Goal: Information Seeking & Learning: Learn about a topic

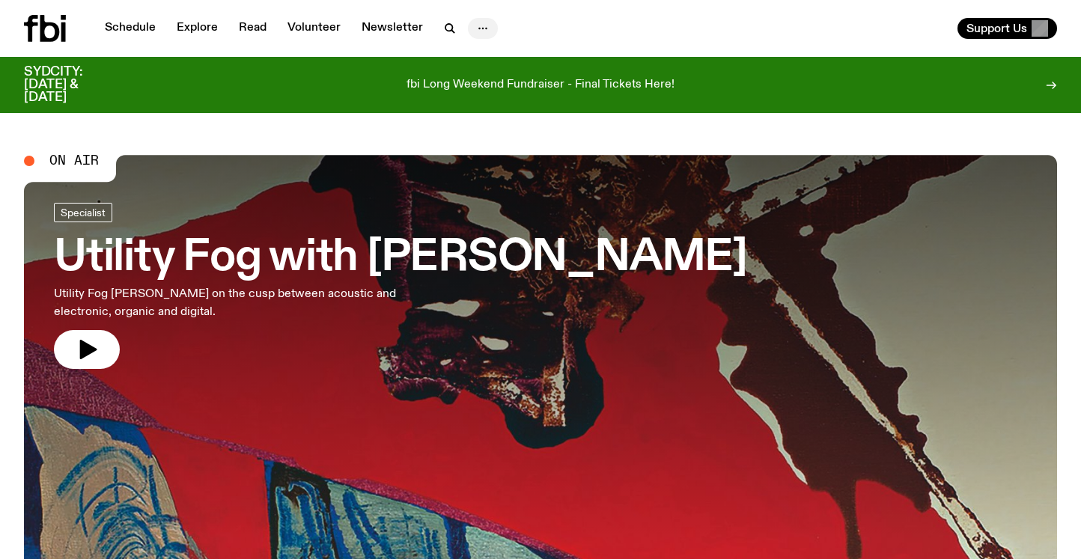
click at [482, 31] on icon "button" at bounding box center [483, 28] width 18 height 18
click at [486, 58] on link "About Us" at bounding box center [482, 59] width 75 height 21
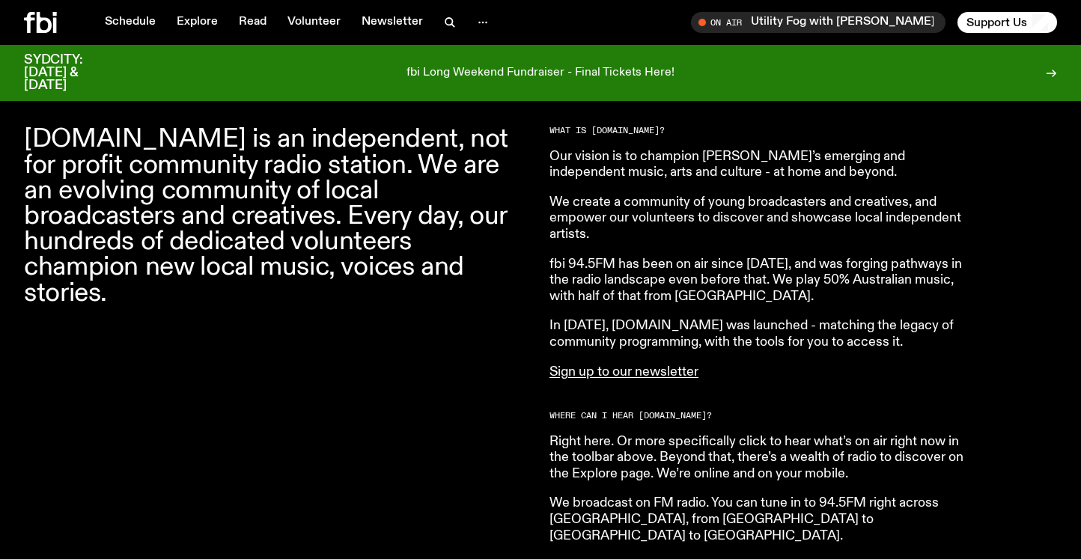
scroll to position [488, 0]
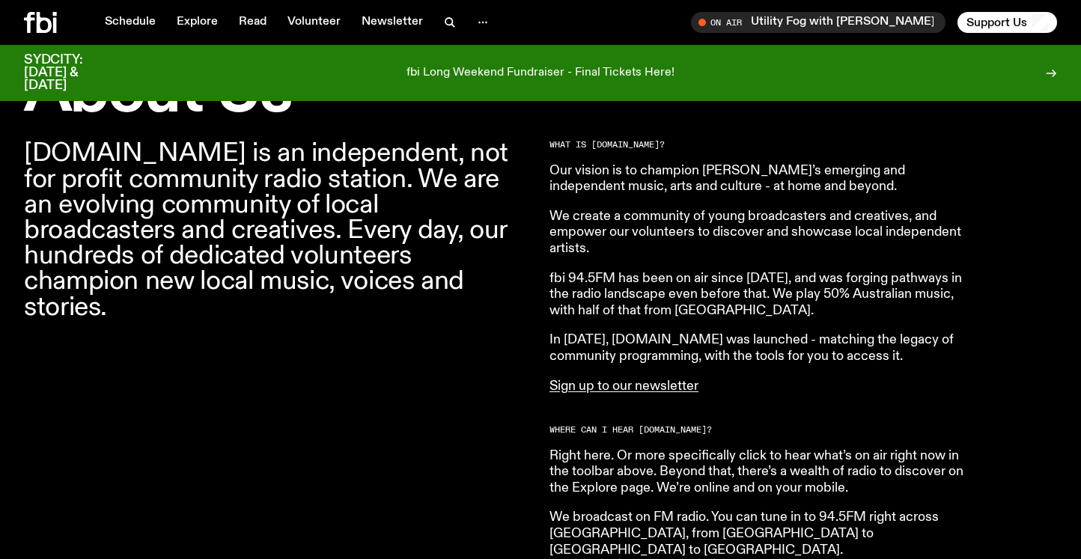
click at [695, 234] on p "We create a community of young broadcasters and creatives, and empower our volu…" at bounding box center [764, 233] width 431 height 49
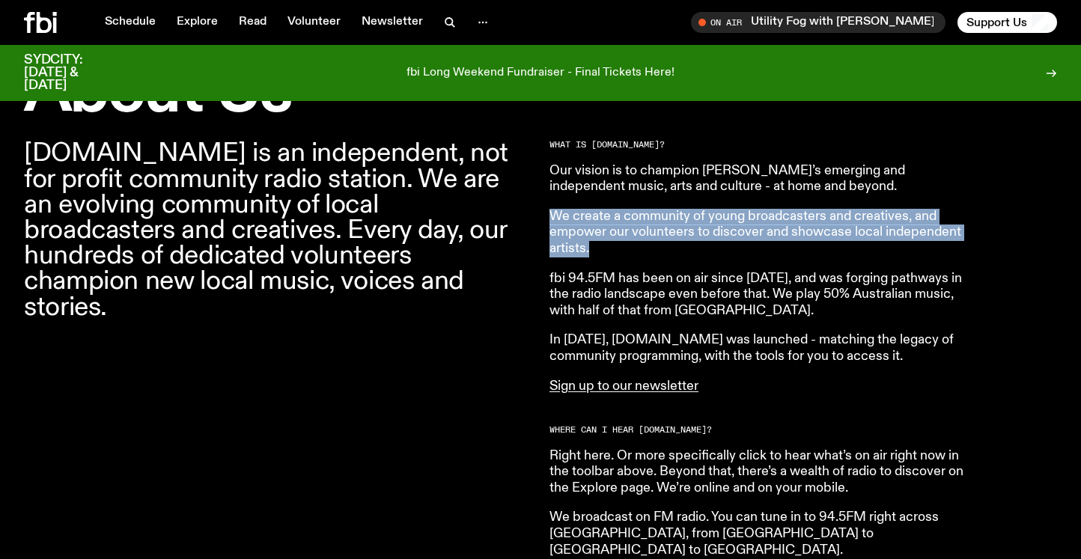
click at [695, 234] on p "We create a community of young broadcasters and creatives, and empower our volu…" at bounding box center [764, 233] width 431 height 49
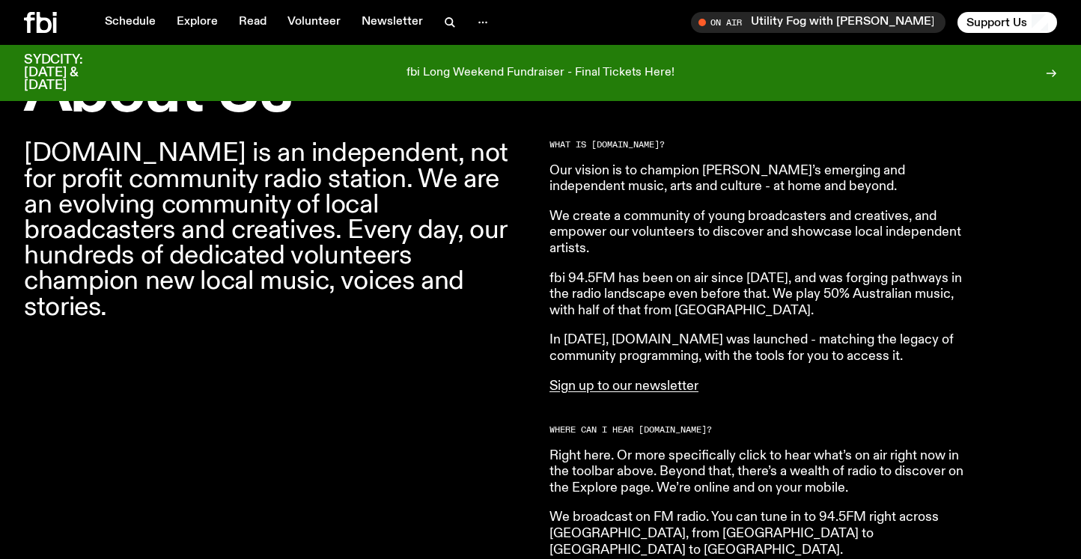
click at [693, 243] on p "We create a community of young broadcasters and creatives, and empower our volu…" at bounding box center [764, 233] width 431 height 49
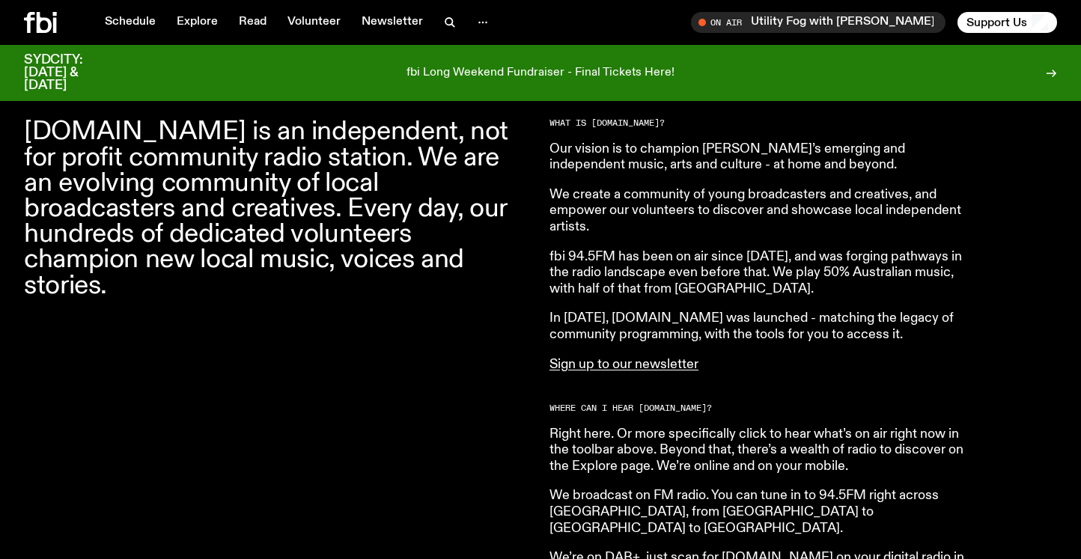
scroll to position [504, 0]
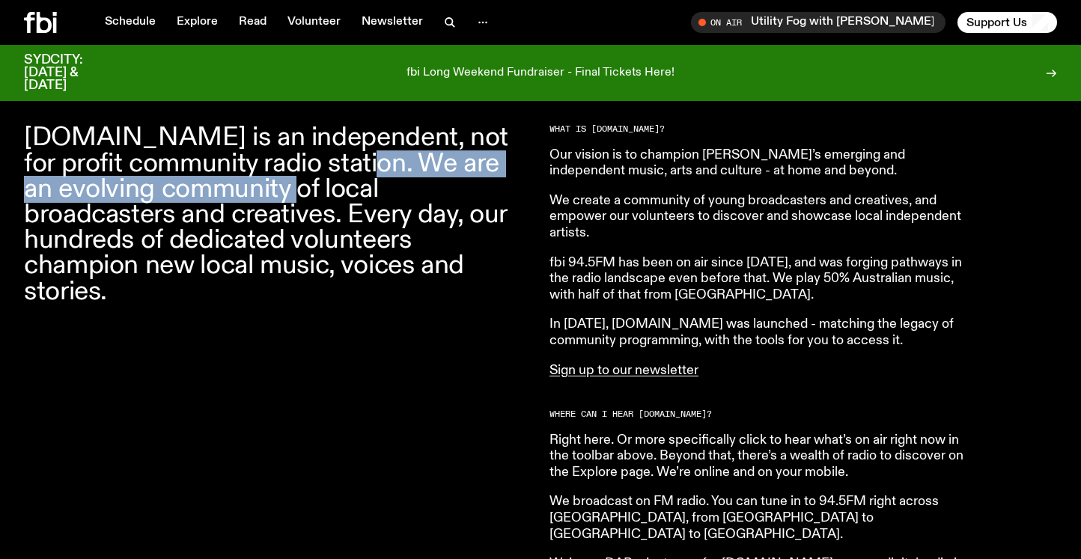
drag, startPoint x: 316, startPoint y: 162, endPoint x: 301, endPoint y: 195, distance: 36.2
click at [301, 195] on p "[DOMAIN_NAME] is an independent, not for profit community radio station. We are…" at bounding box center [278, 214] width 508 height 179
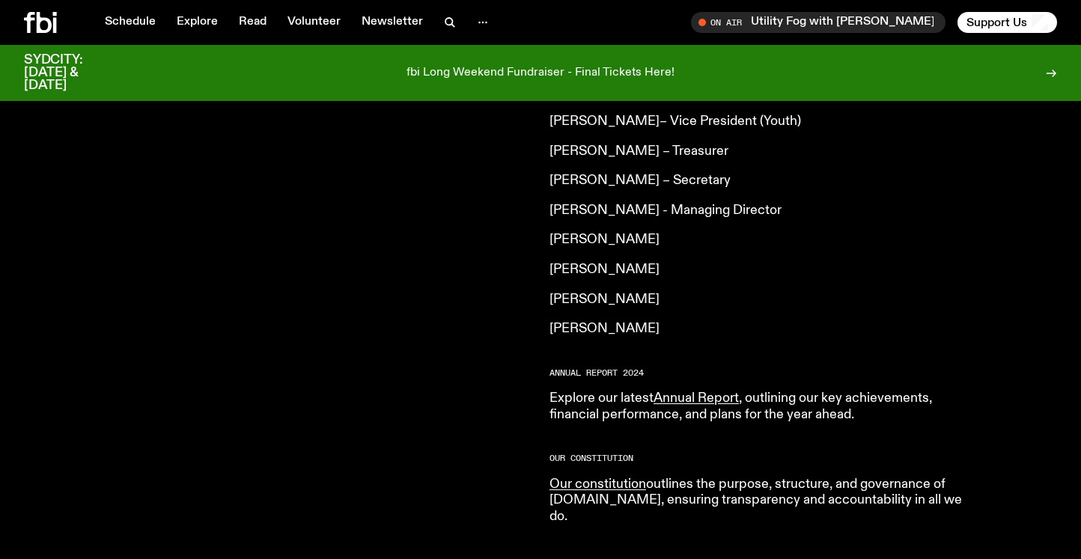
scroll to position [1511, 0]
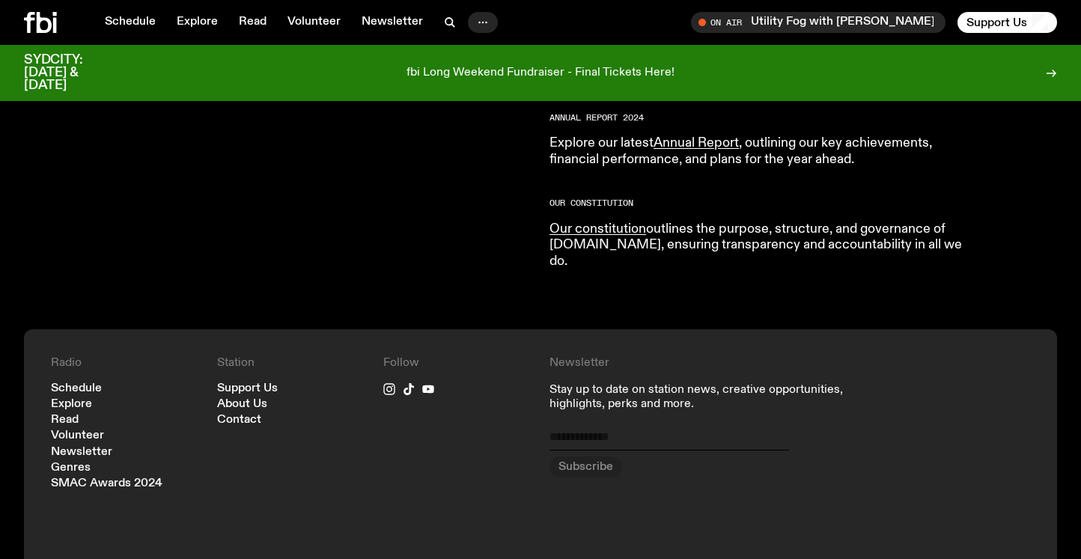
click at [475, 19] on icon "button" at bounding box center [483, 22] width 18 height 18
click at [1006, 25] on span "Support Us" at bounding box center [996, 22] width 61 height 13
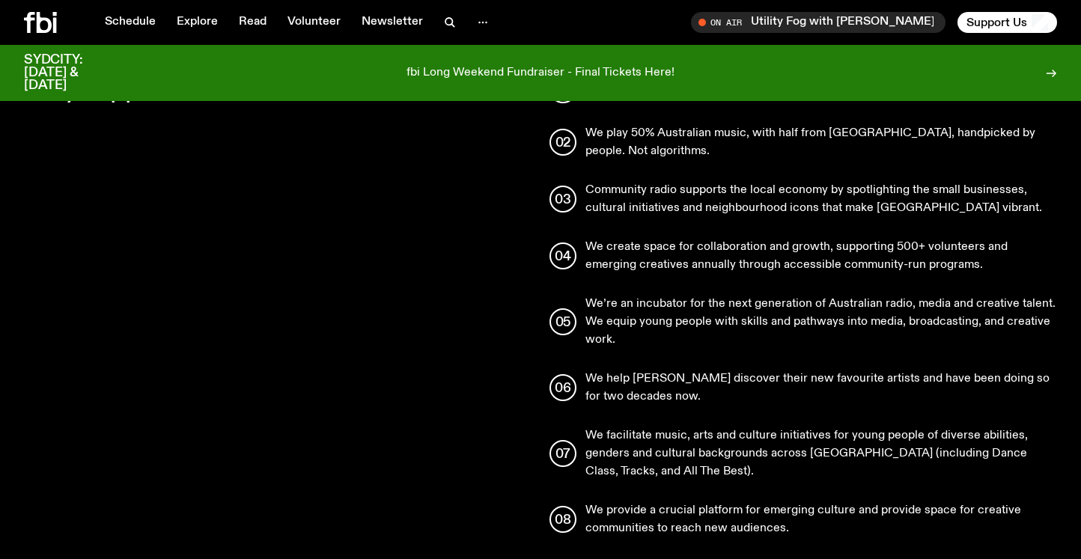
scroll to position [1467, 0]
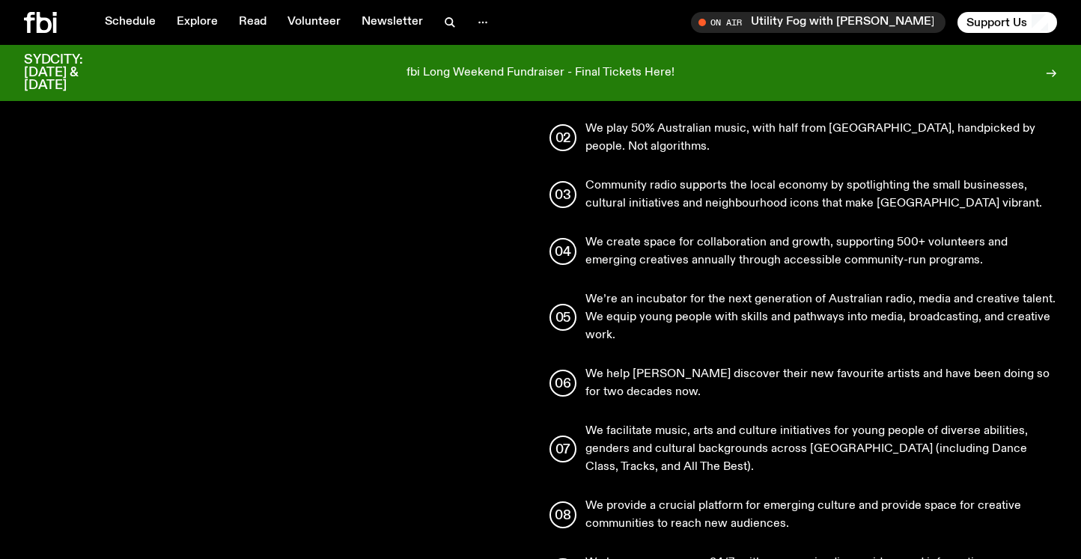
click at [633, 240] on p "We create space for collaboration and growth, supporting 500+ volunteers and em…" at bounding box center [821, 252] width 472 height 36
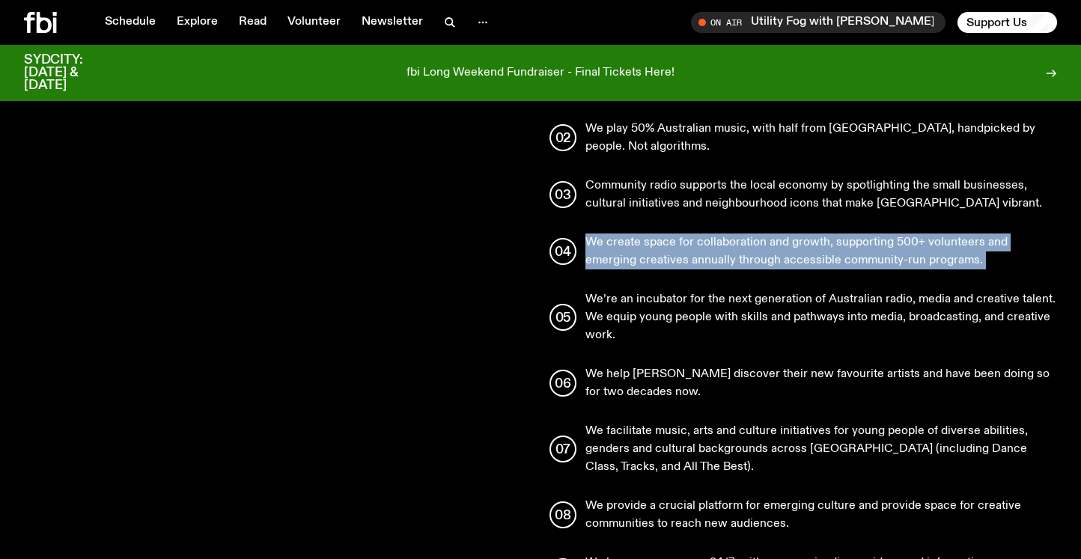
click at [633, 240] on p "We create space for collaboration and growth, supporting 500+ volunteers and em…" at bounding box center [821, 252] width 472 height 36
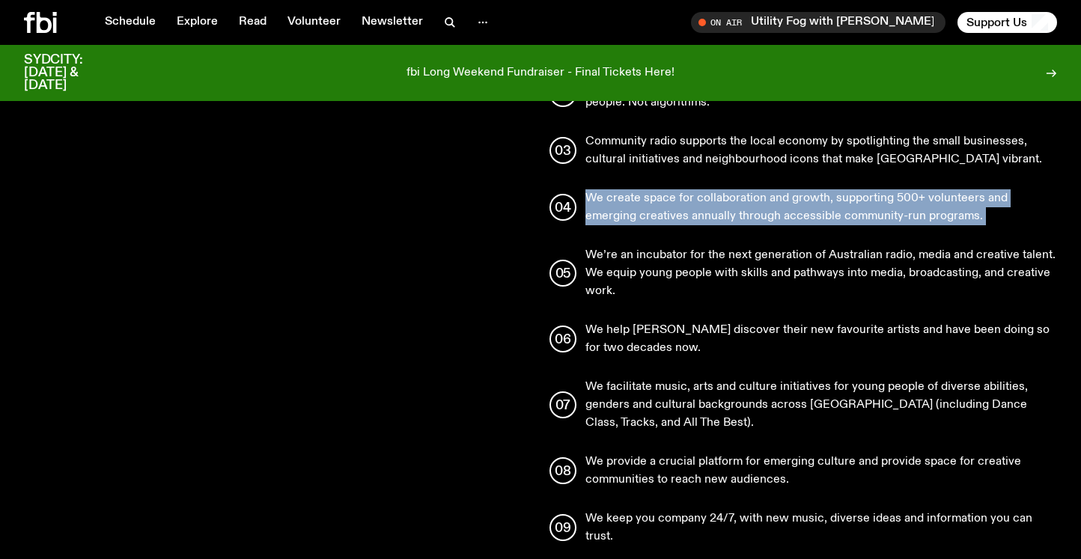
scroll to position [1514, 0]
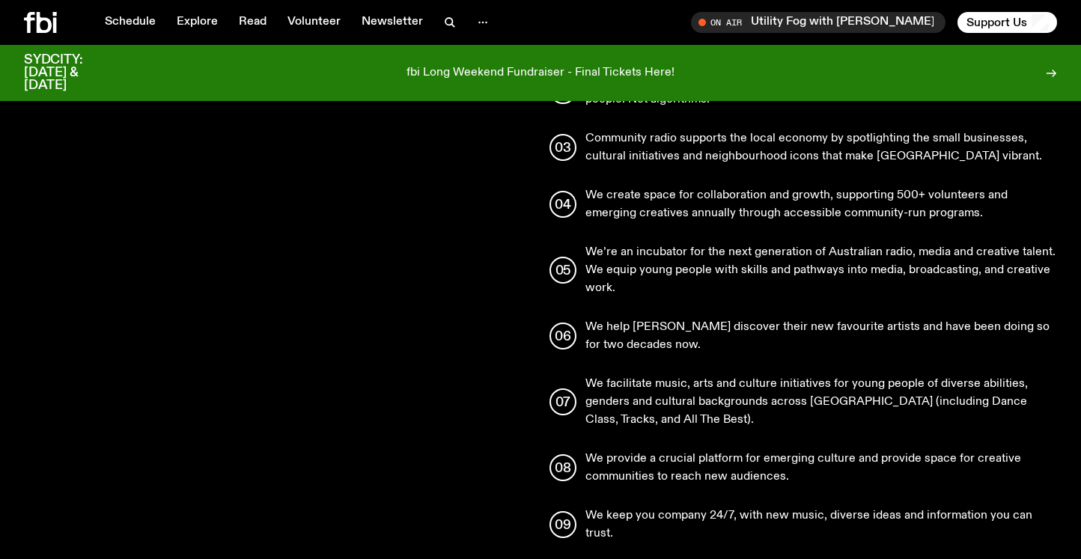
click at [634, 255] on p "We’re an incubator for the next generation of Australian radio, media and creat…" at bounding box center [821, 270] width 472 height 54
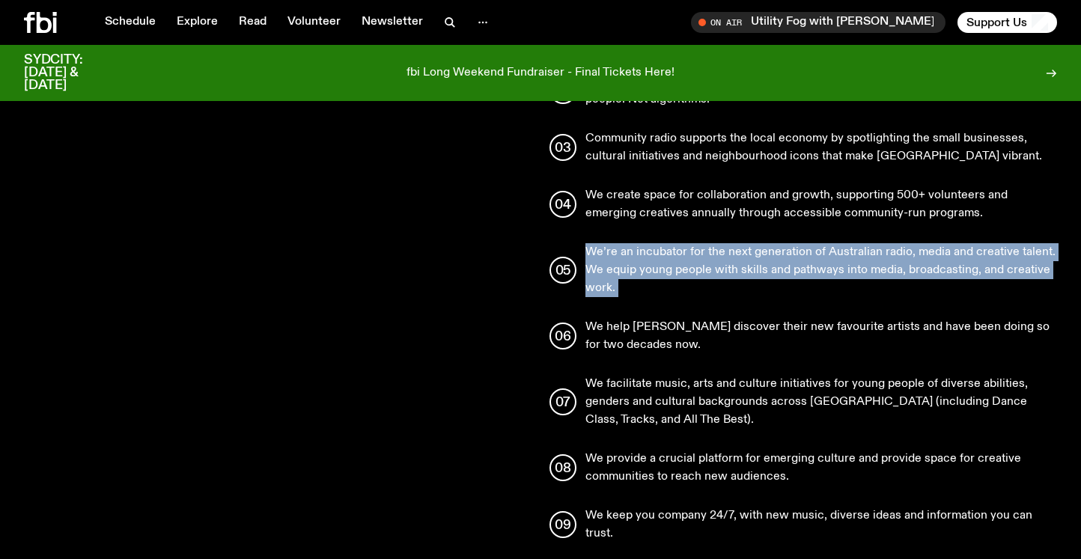
click at [634, 255] on p "We’re an incubator for the next generation of Australian radio, media and creat…" at bounding box center [821, 270] width 472 height 54
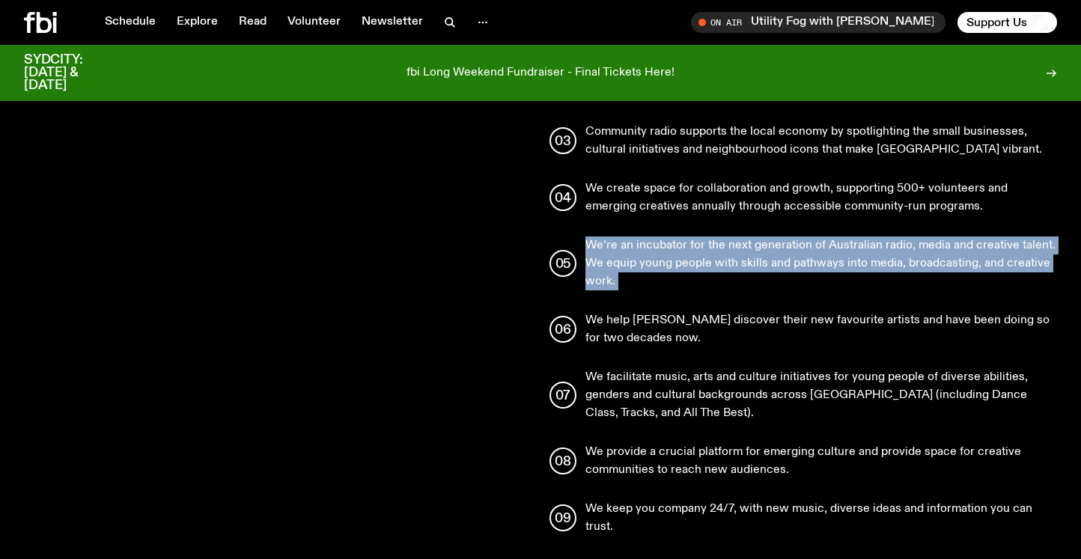
copy p "We’re an incubator for the next generation of Australian radio, media and creat…"
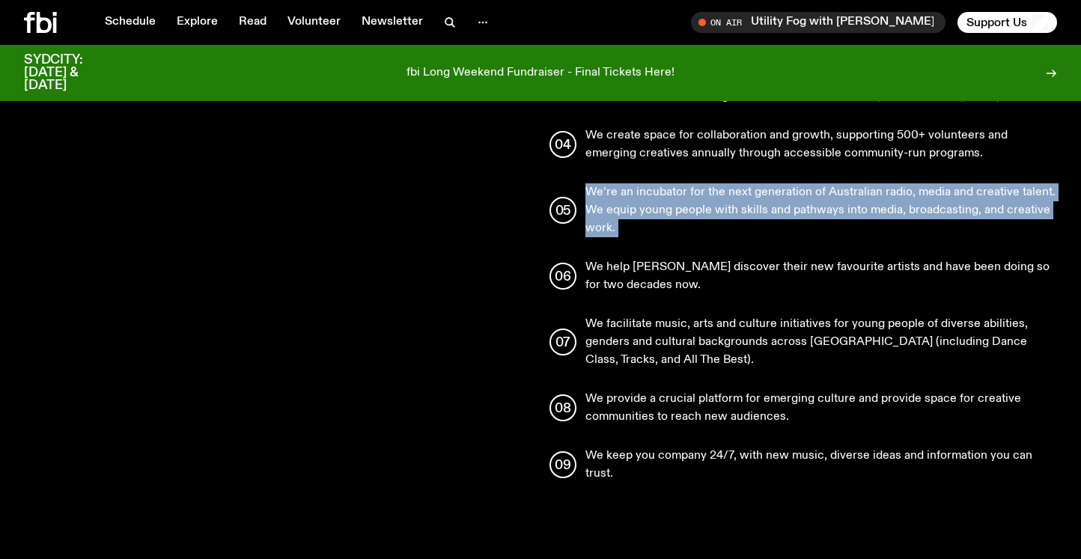
scroll to position [1576, 0]
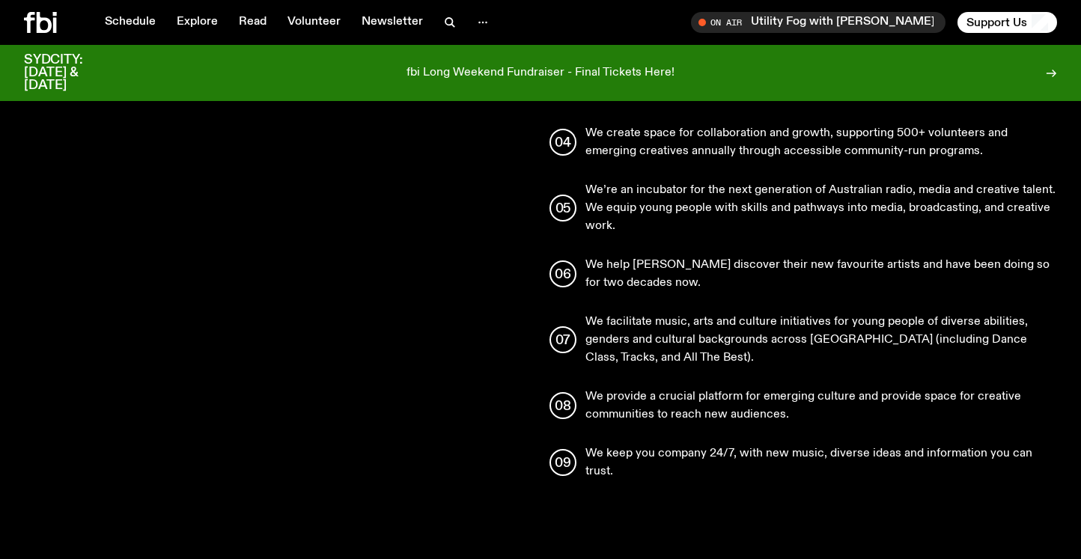
click at [760, 388] on p "We provide a crucial platform for emerging culture and provide space for creati…" at bounding box center [821, 406] width 472 height 36
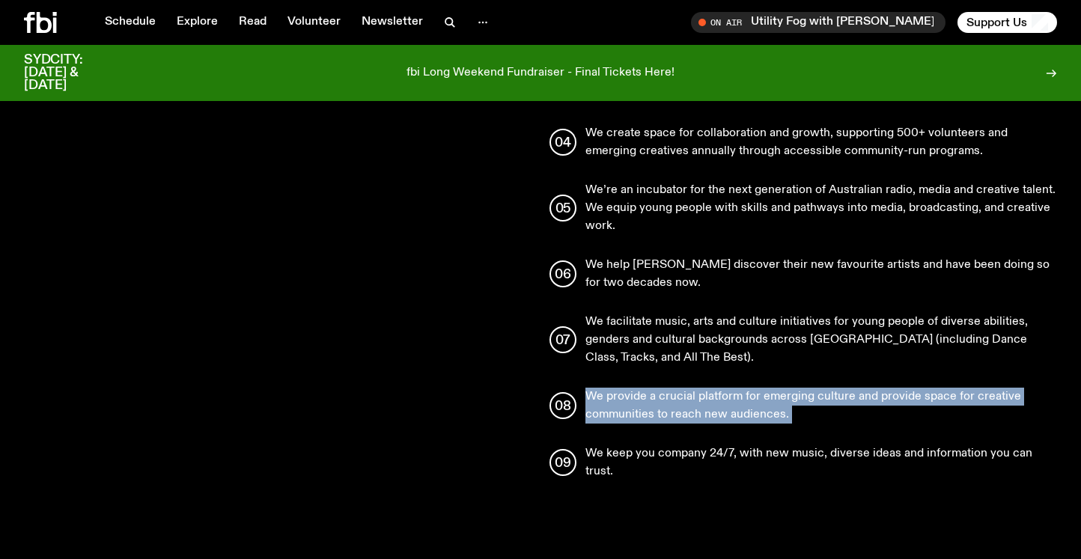
click at [760, 388] on p "We provide a crucial platform for emerging culture and provide space for creati…" at bounding box center [821, 406] width 472 height 36
copy p "We provide a crucial platform for emerging culture and provide space for creati…"
